Goal: Information Seeking & Learning: Check status

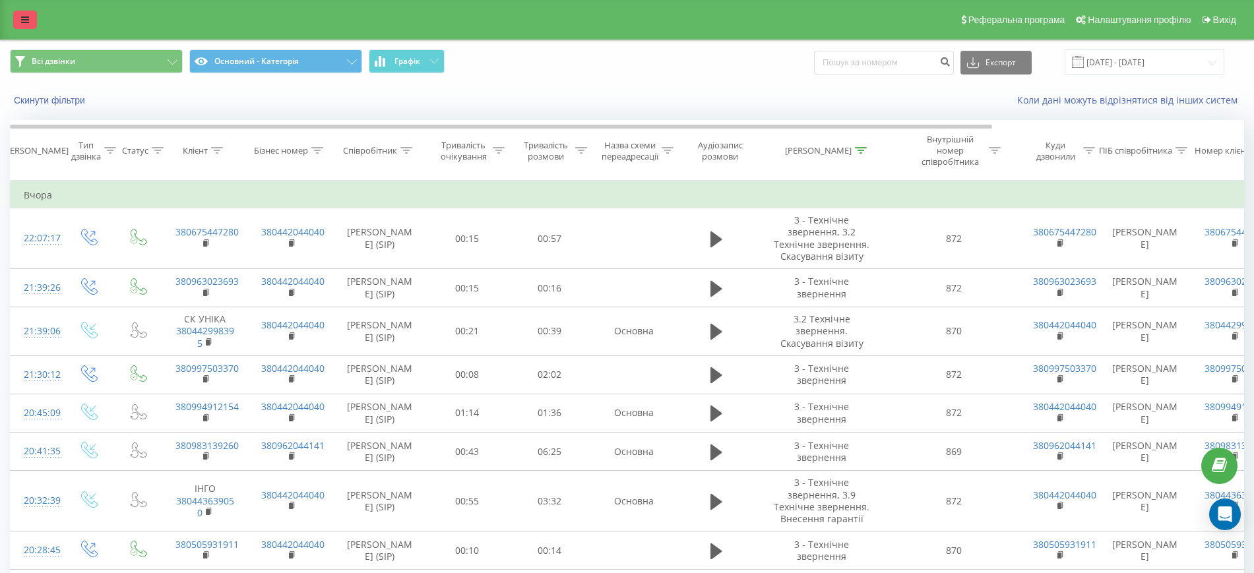
click at [25, 24] on link at bounding box center [25, 20] width 24 height 18
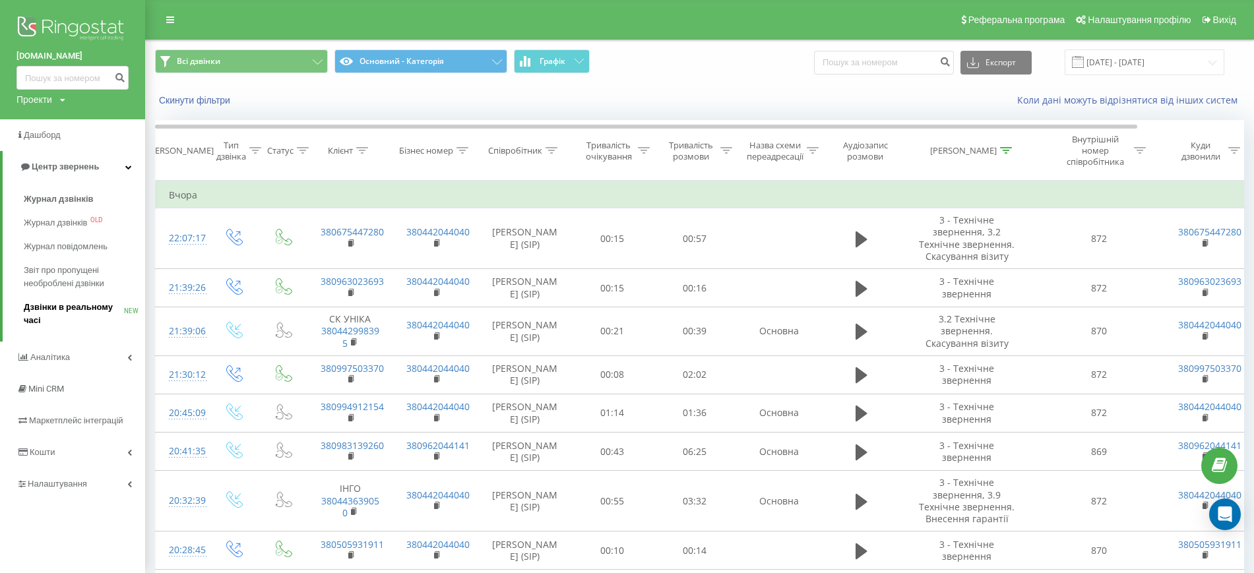
click at [50, 311] on span "Дзвінки в реальному часі" at bounding box center [74, 314] width 100 height 26
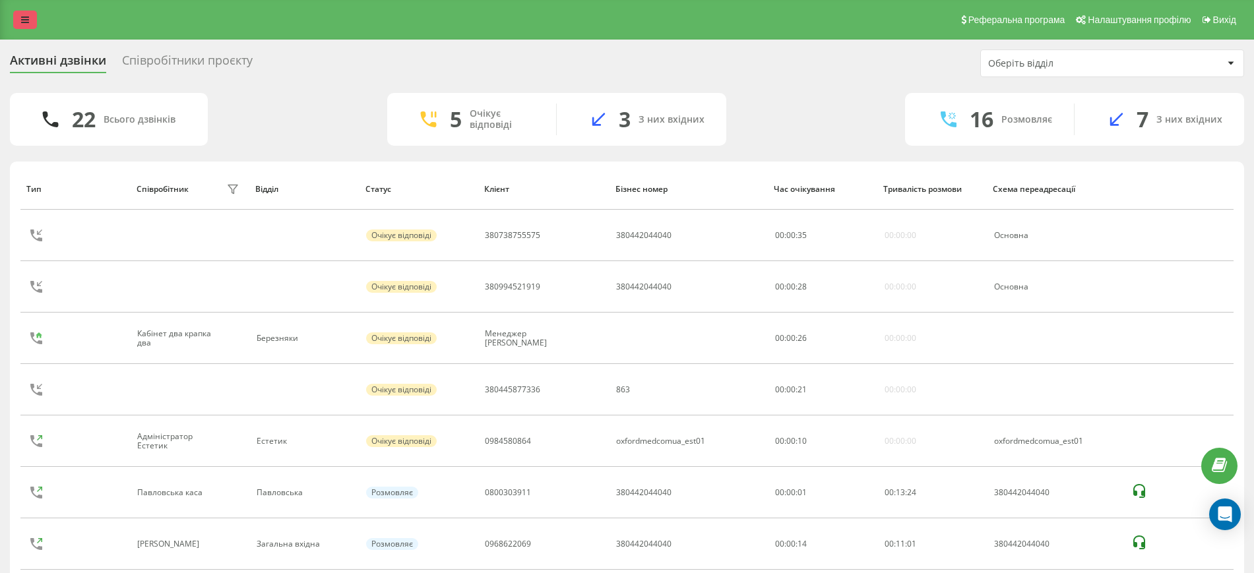
click at [25, 19] on icon at bounding box center [25, 19] width 8 height 9
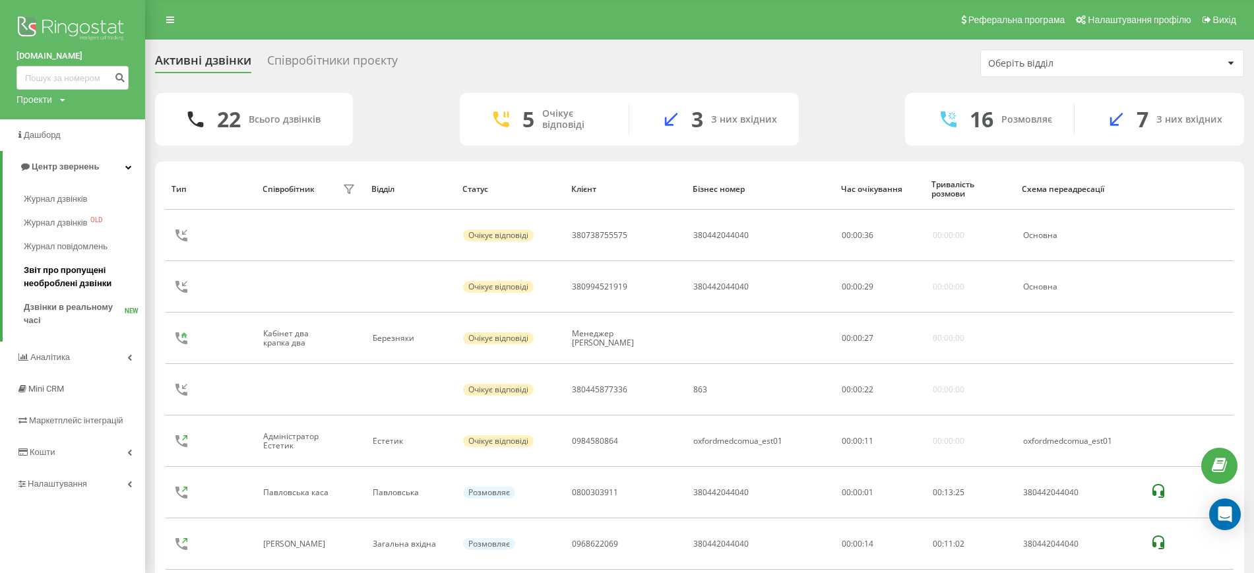
click at [66, 281] on span "Звіт про пропущені необроблені дзвінки" at bounding box center [81, 277] width 115 height 26
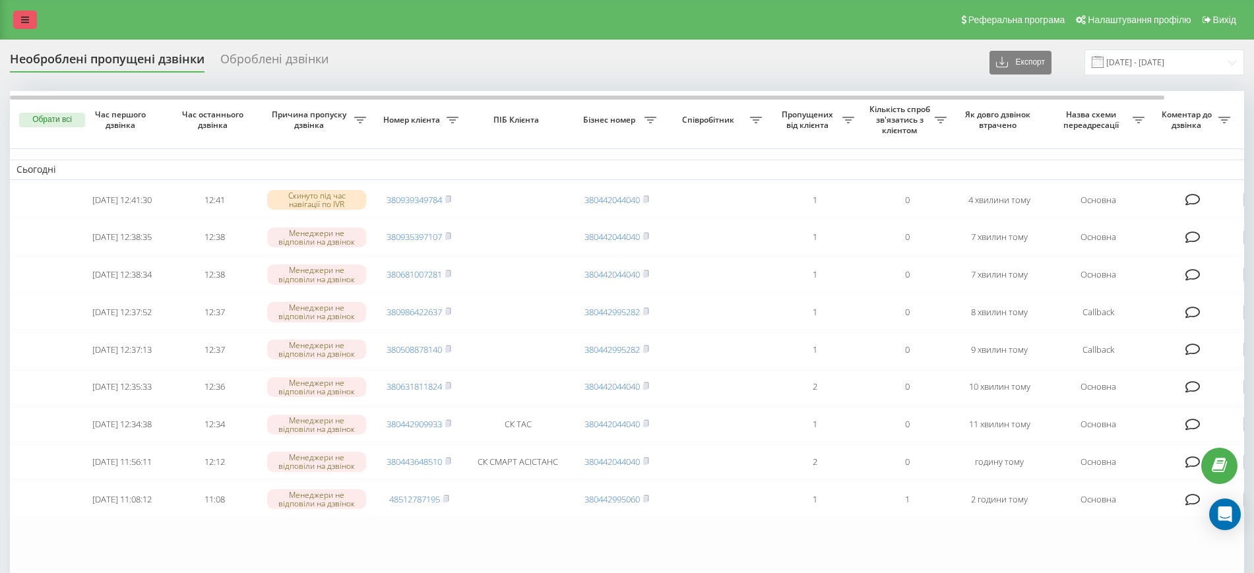
click at [14, 24] on link at bounding box center [25, 20] width 24 height 18
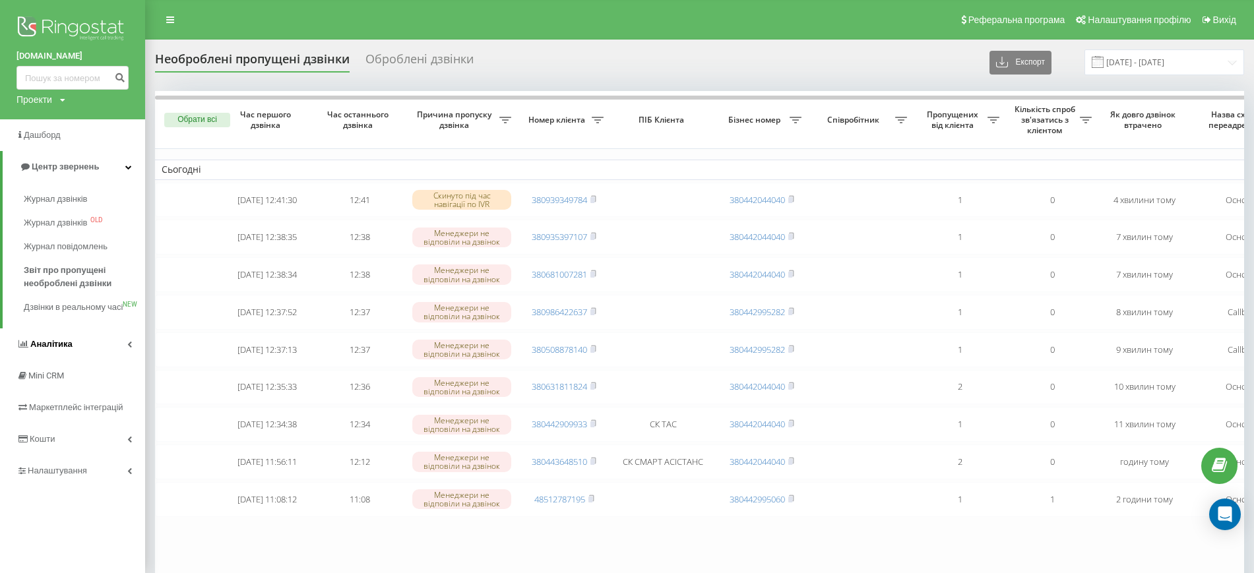
click at [69, 360] on link "Аналiтика" at bounding box center [72, 345] width 145 height 32
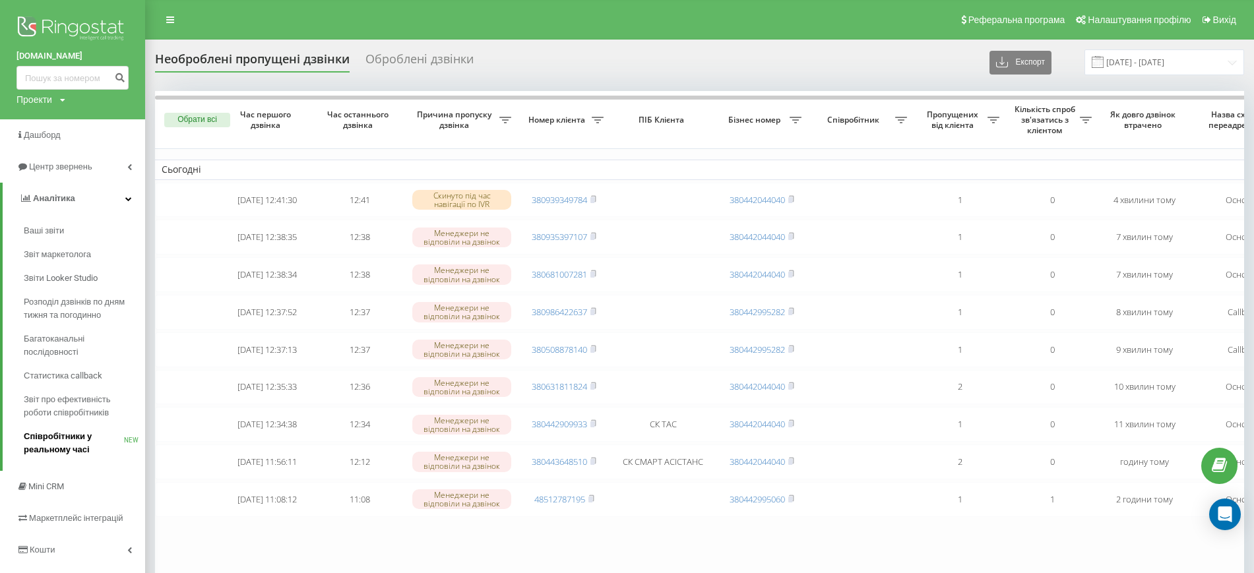
click at [73, 442] on span "Співробітники у реальному часі" at bounding box center [74, 443] width 100 height 26
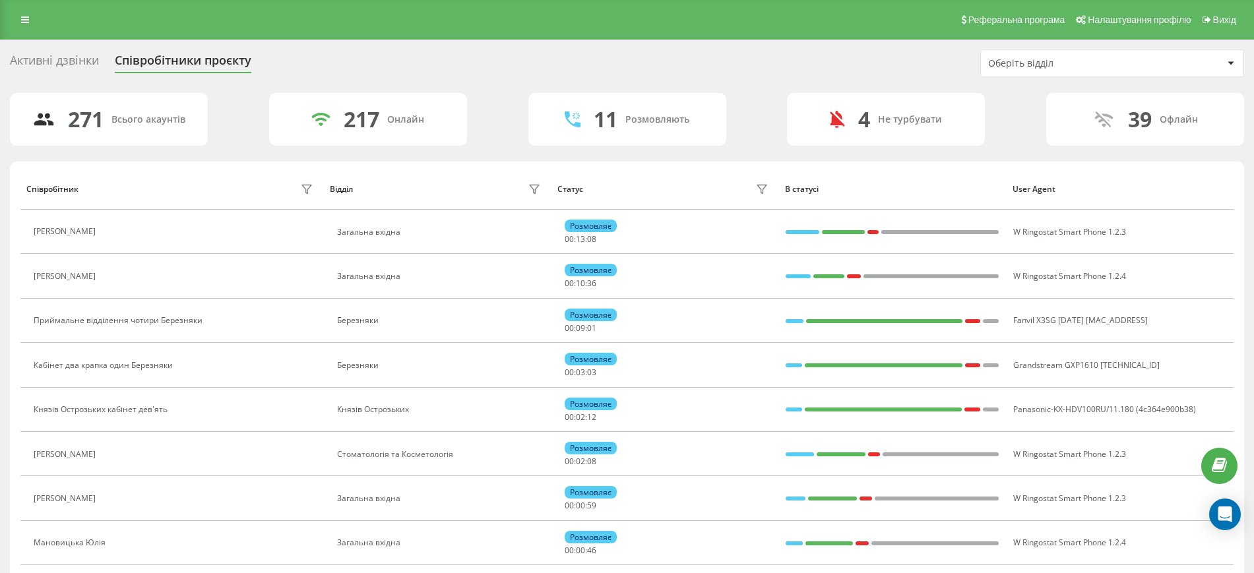
click at [1214, 71] on div "Оберіть відділ" at bounding box center [1112, 63] width 263 height 26
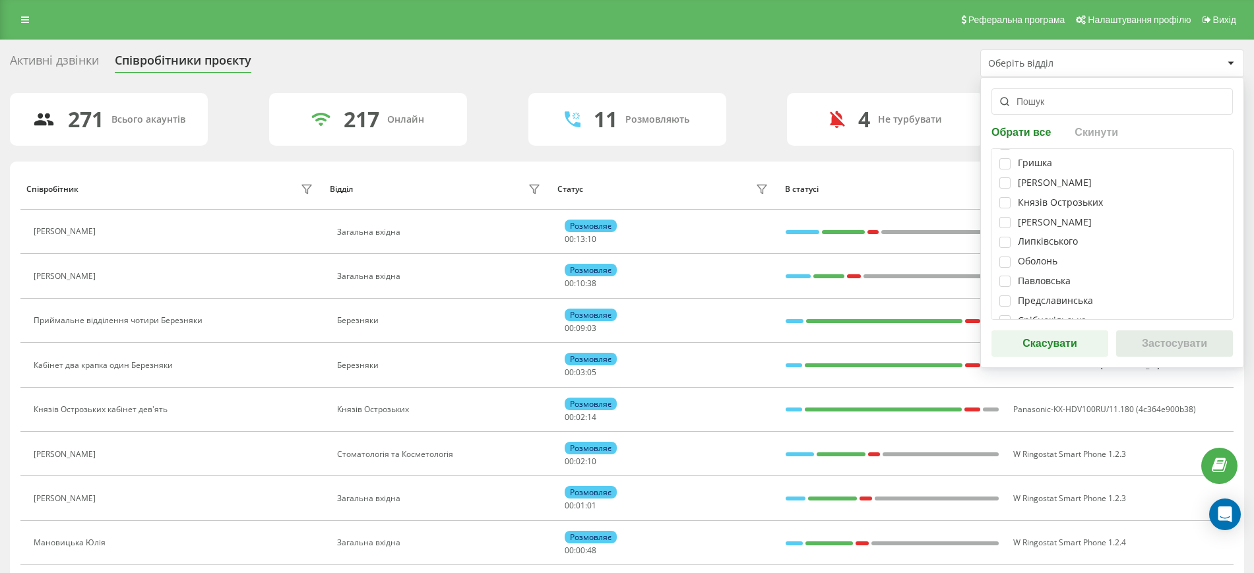
scroll to position [247, 0]
click at [1007, 204] on label at bounding box center [1004, 204] width 11 height 0
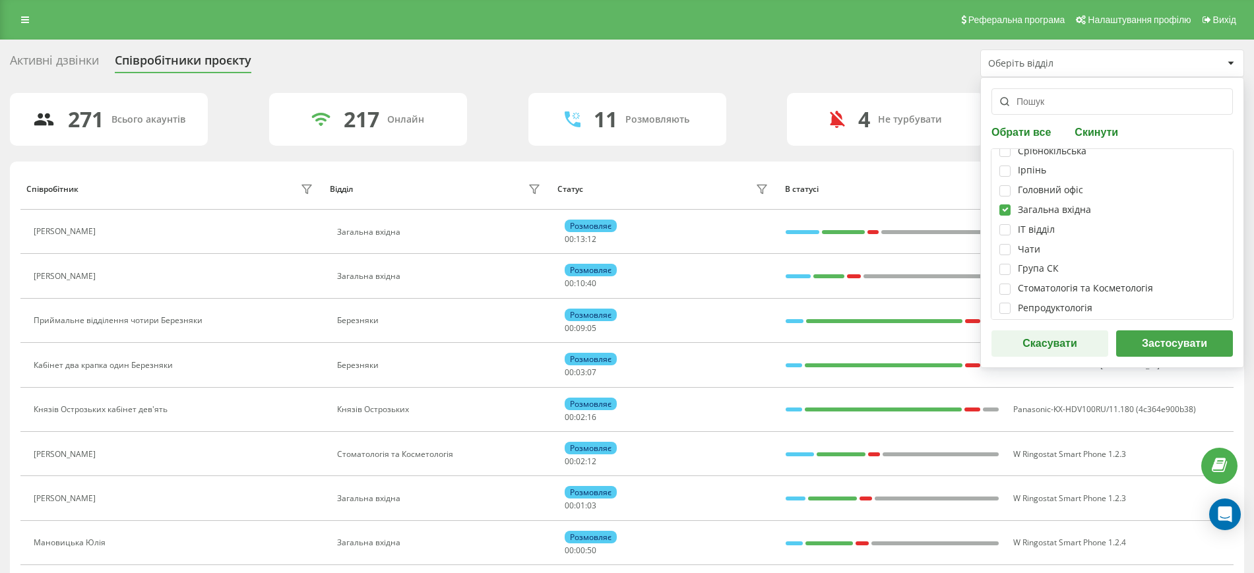
checkbox input "true"
click at [1007, 264] on label at bounding box center [1004, 264] width 11 height 0
checkbox input "true"
click at [1005, 284] on label at bounding box center [1004, 284] width 11 height 0
checkbox input "true"
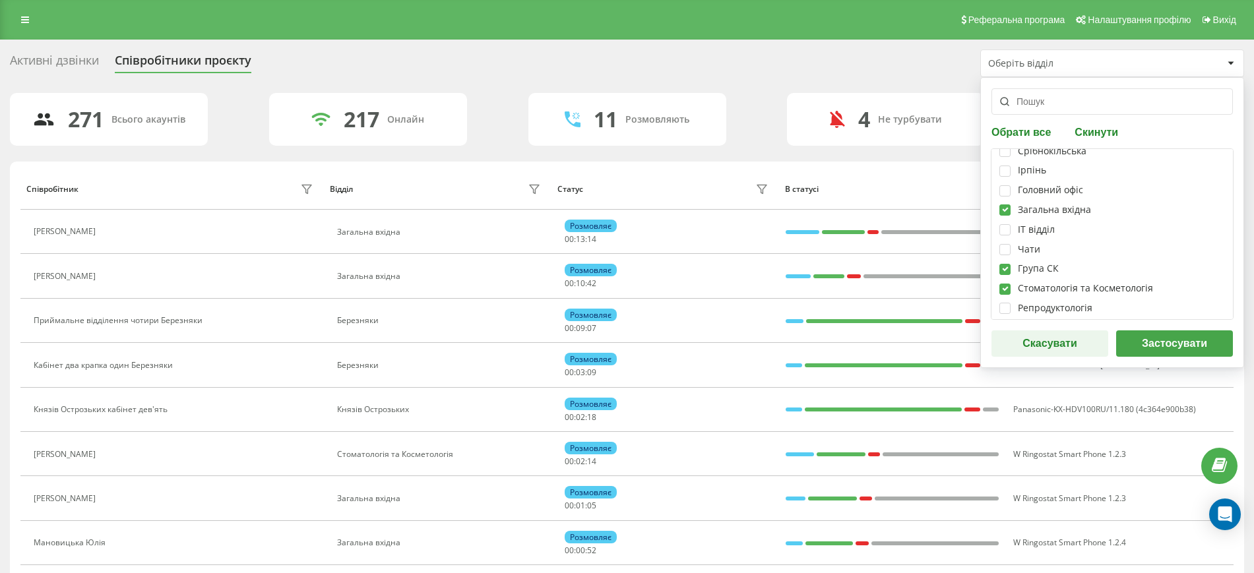
click at [1139, 342] on button "Застосувати" at bounding box center [1174, 343] width 117 height 26
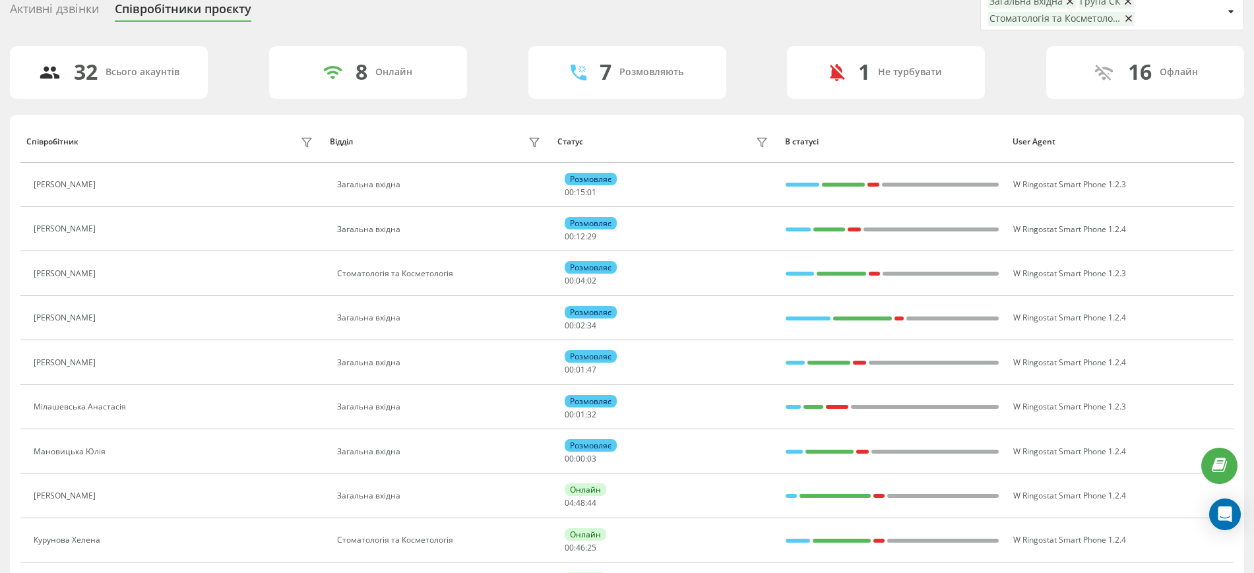
scroll to position [12, 0]
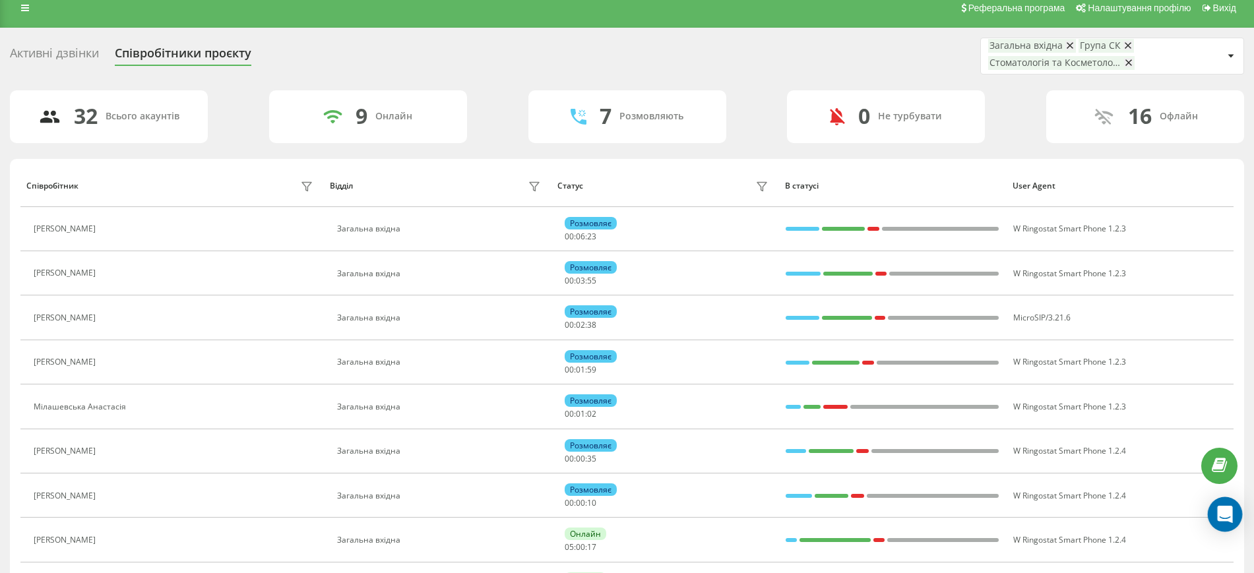
click at [1229, 520] on icon "Open Intercom Messenger" at bounding box center [1224, 514] width 15 height 17
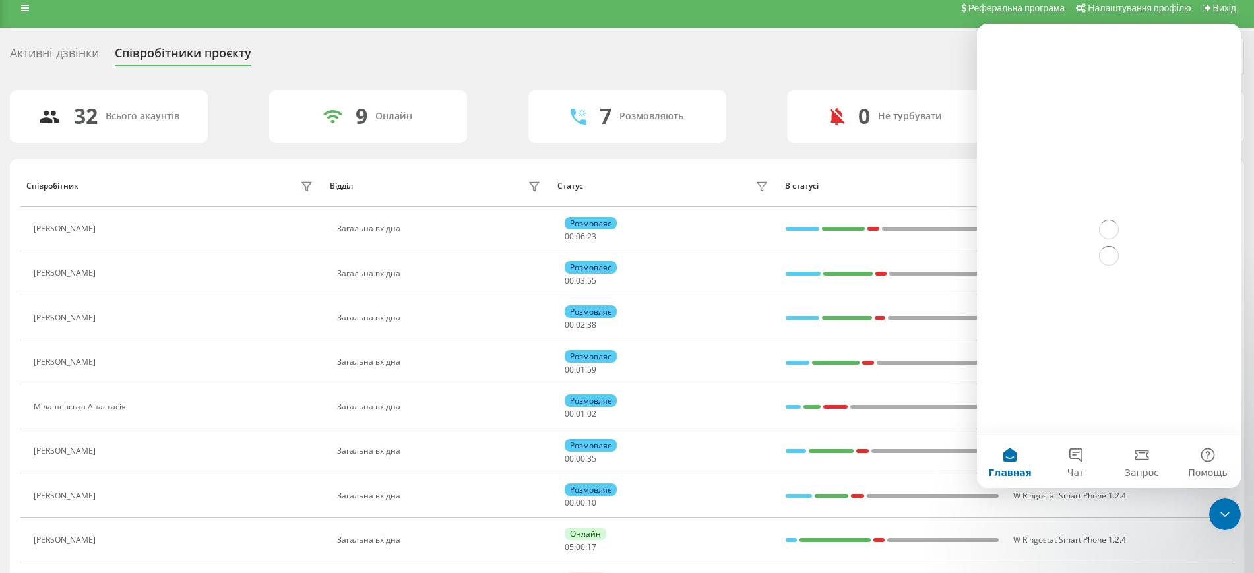
scroll to position [0, 0]
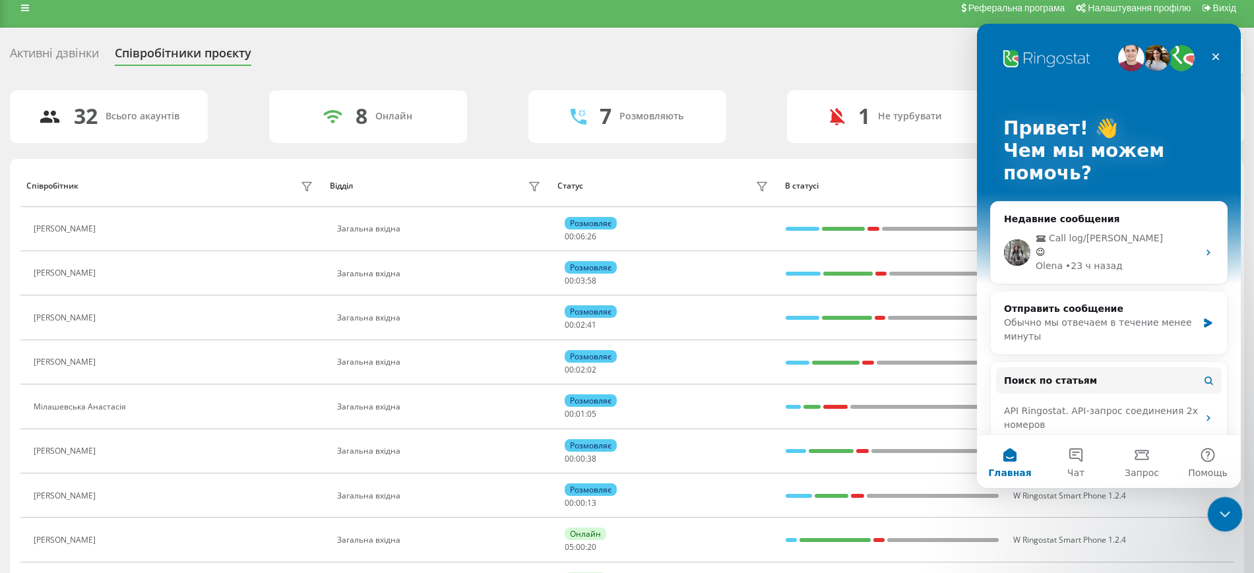
drag, startPoint x: 1219, startPoint y: 517, endPoint x: 2411, endPoint y: 984, distance: 1280.3
click at [1218, 517] on icon "Закрыть службу сообщений Intercom" at bounding box center [1223, 513] width 16 height 16
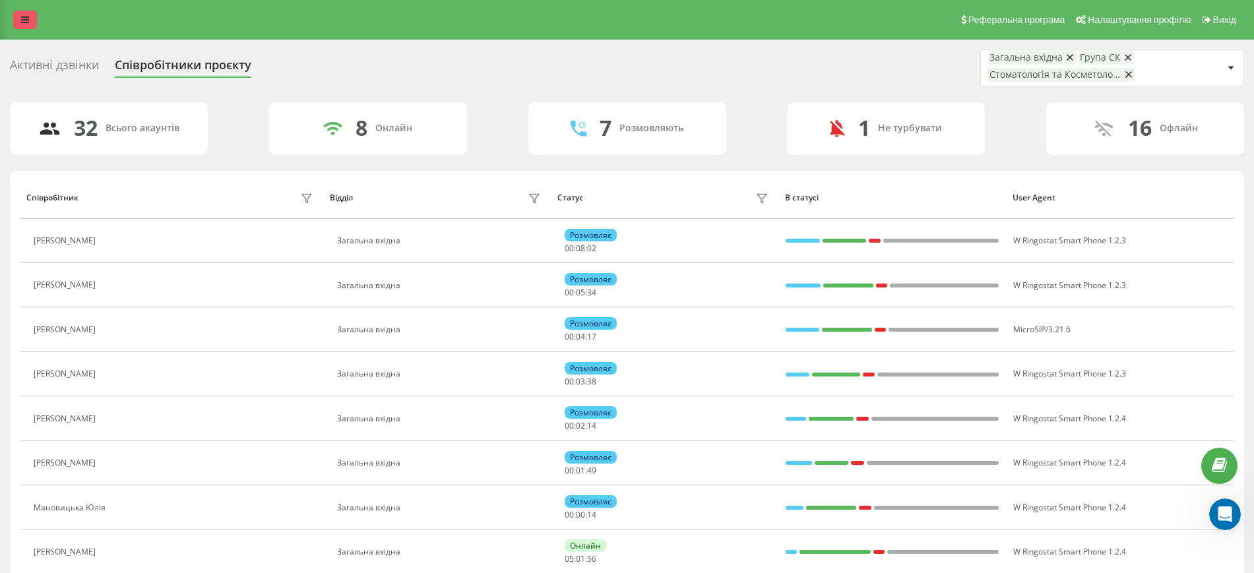
click at [16, 12] on link at bounding box center [25, 20] width 24 height 18
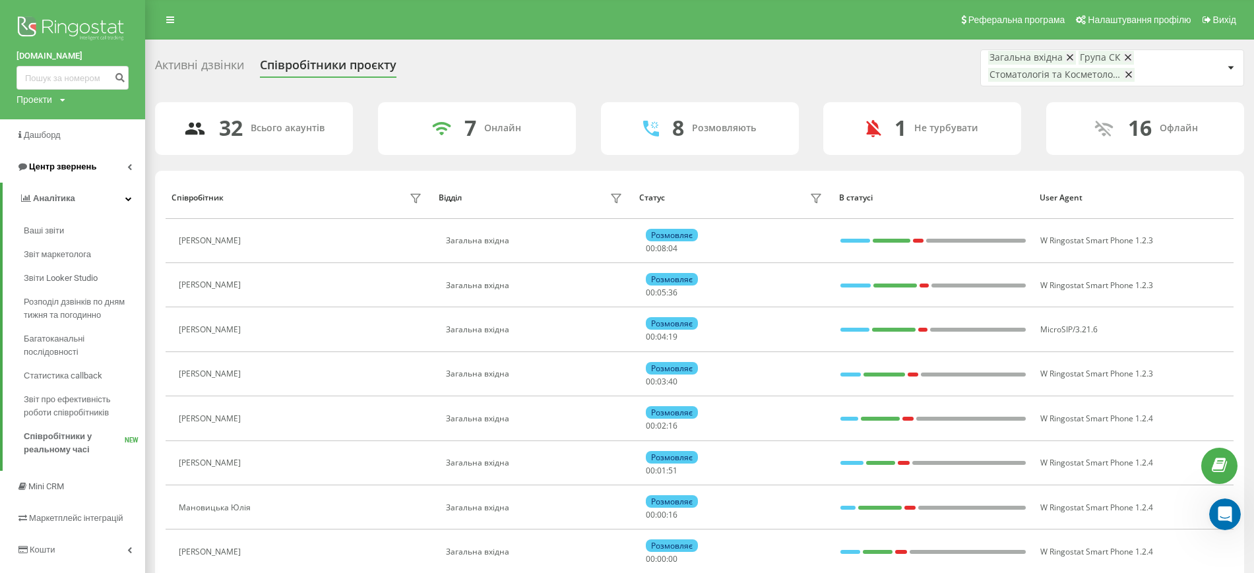
click at [64, 163] on span "Центр звернень" at bounding box center [62, 167] width 67 height 10
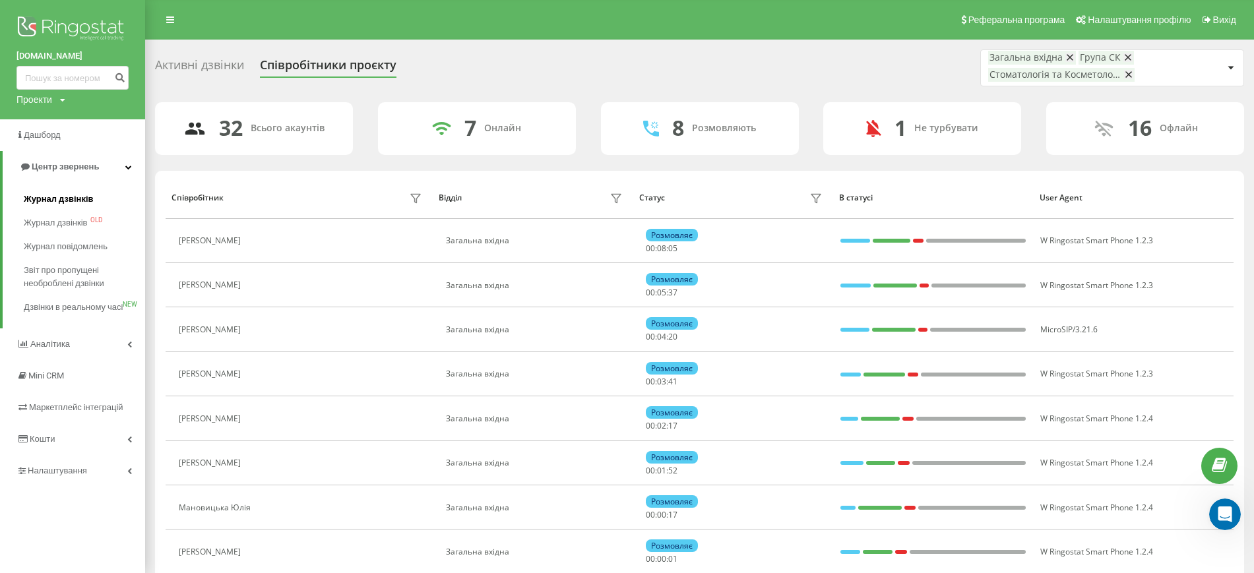
click at [65, 201] on span "Журнал дзвінків" at bounding box center [59, 199] width 70 height 13
